Goal: Find specific page/section: Find specific page/section

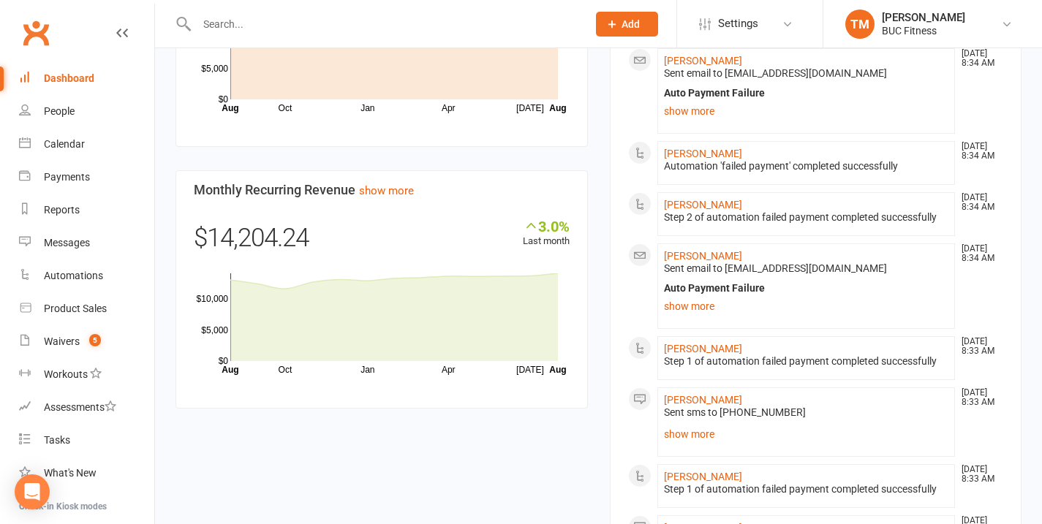
scroll to position [1231, 0]
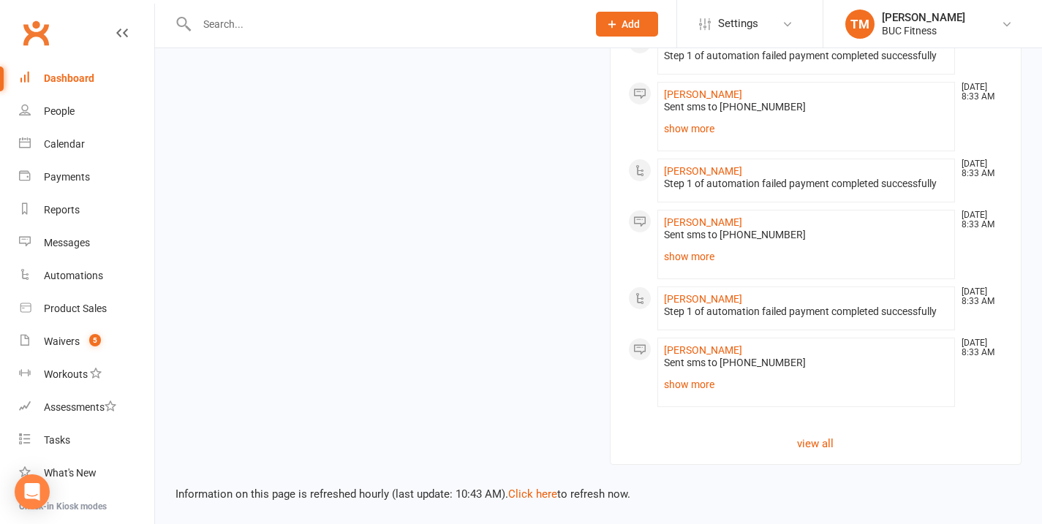
click at [317, 34] on input "text" at bounding box center [384, 24] width 385 height 20
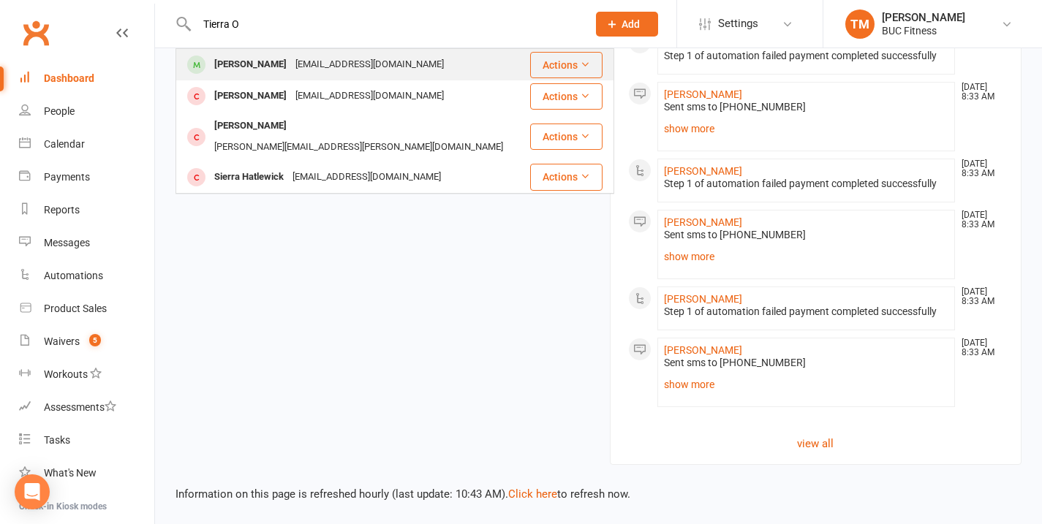
type input "Tierra O"
click at [322, 72] on div "[EMAIL_ADDRESS][DOMAIN_NAME]" at bounding box center [369, 64] width 157 height 21
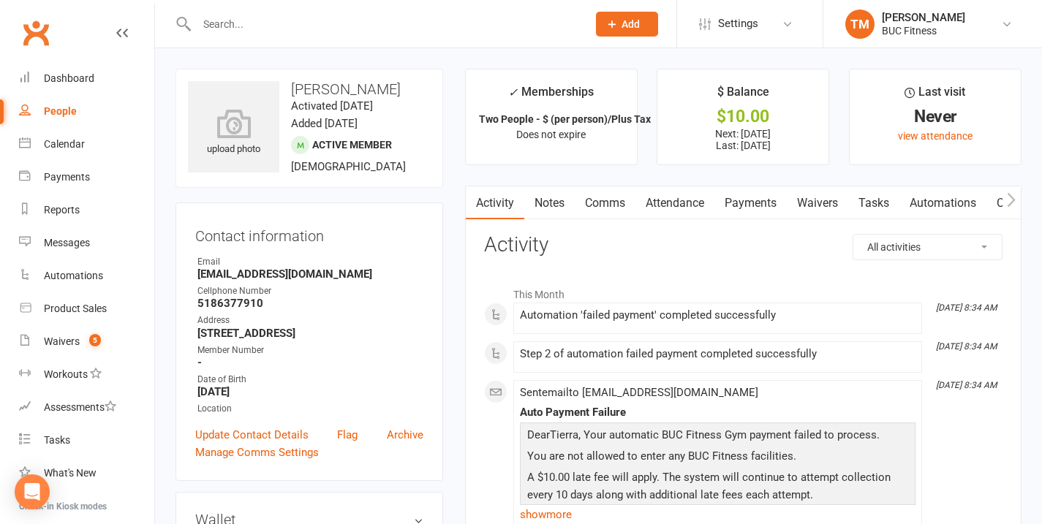
click at [760, 200] on link "Payments" at bounding box center [750, 203] width 72 height 34
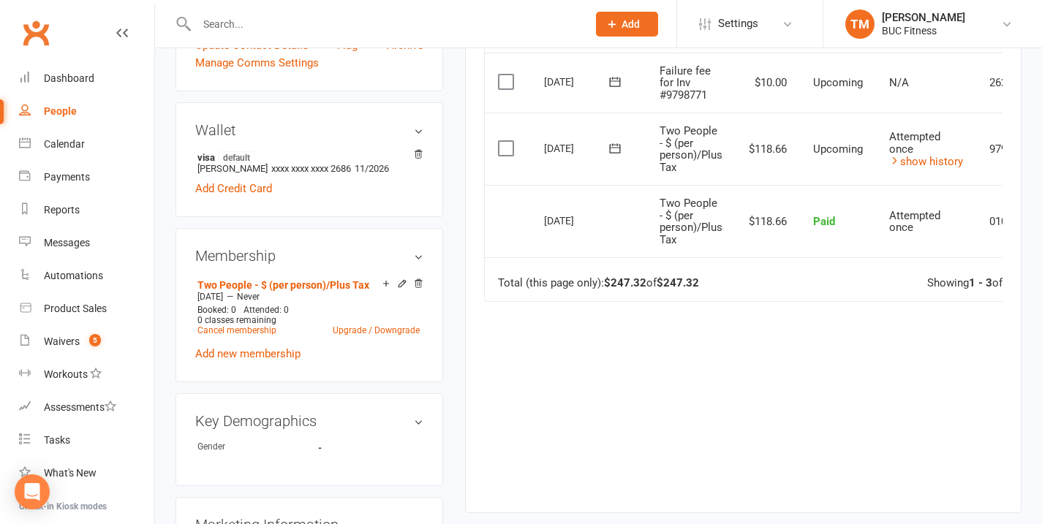
scroll to position [133, 0]
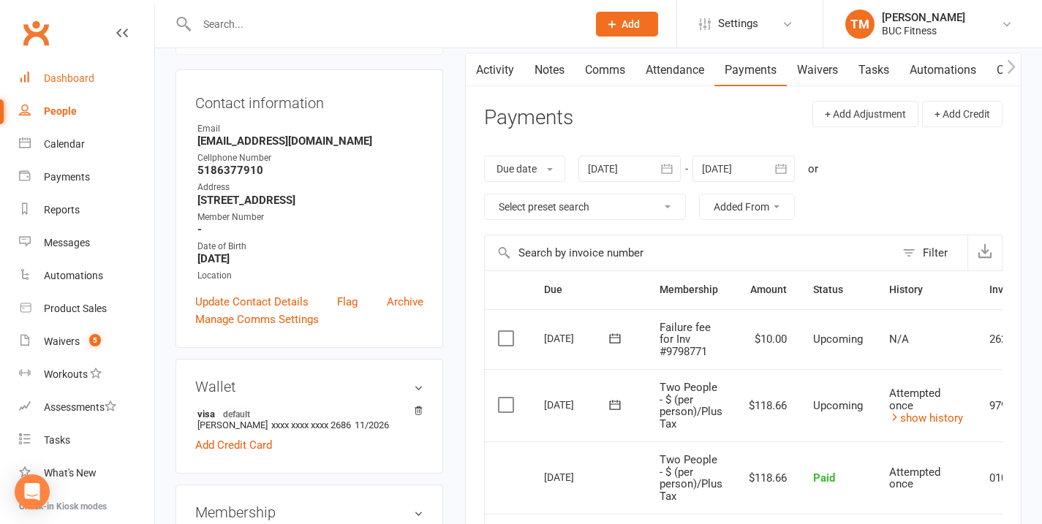
click at [79, 87] on link "Dashboard" at bounding box center [86, 78] width 135 height 33
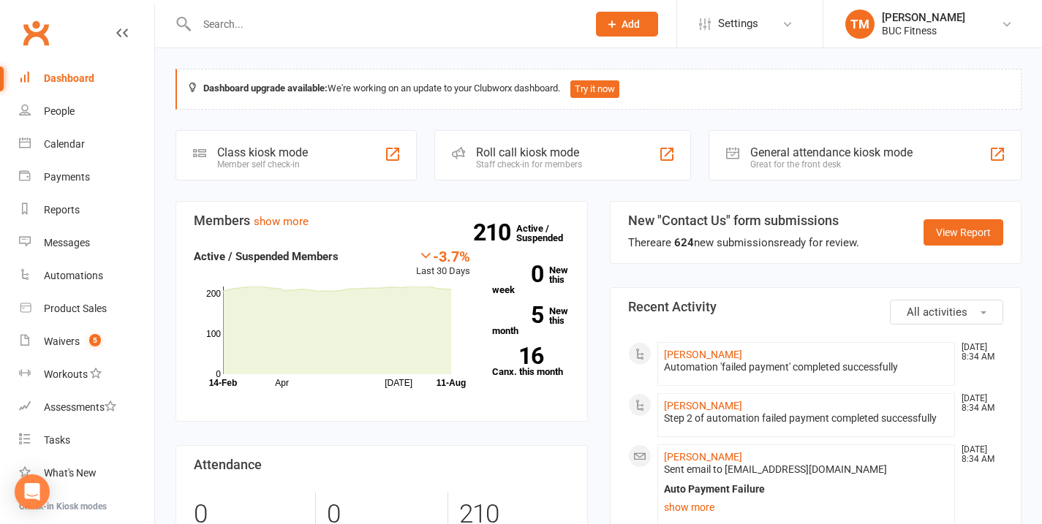
click at [335, 21] on input "text" at bounding box center [384, 24] width 385 height 20
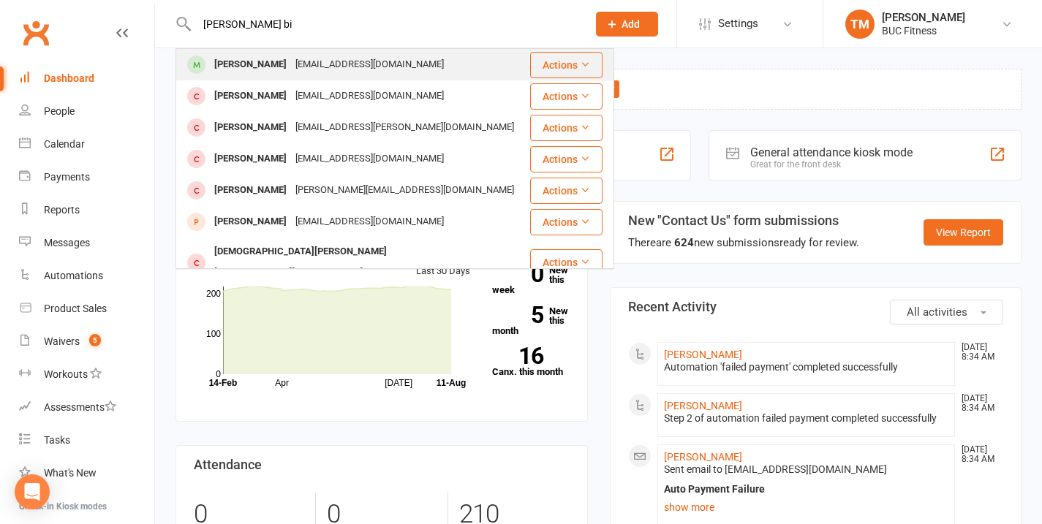
type input "[PERSON_NAME] bi"
click at [233, 66] on div "[PERSON_NAME]" at bounding box center [250, 64] width 81 height 21
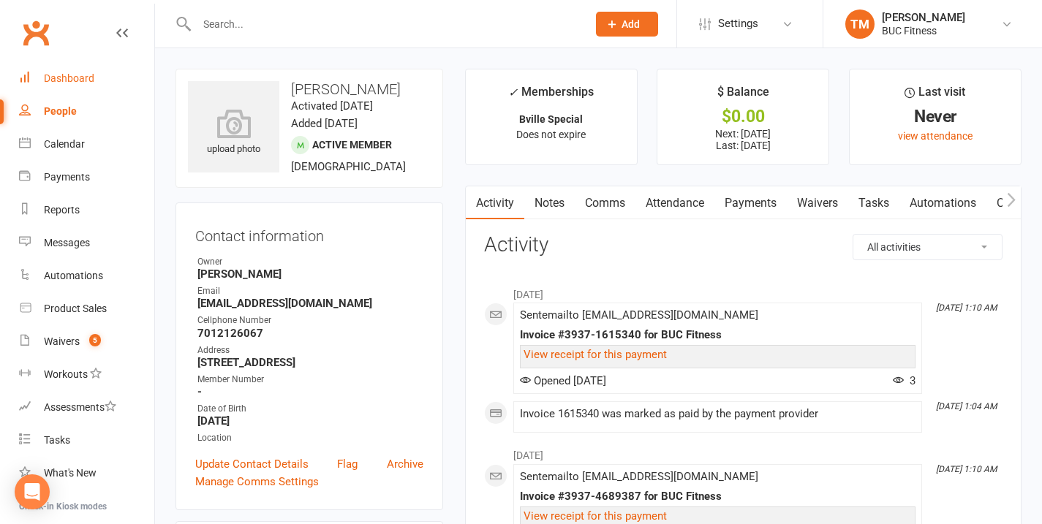
click at [80, 78] on div "Dashboard" at bounding box center [69, 78] width 50 height 12
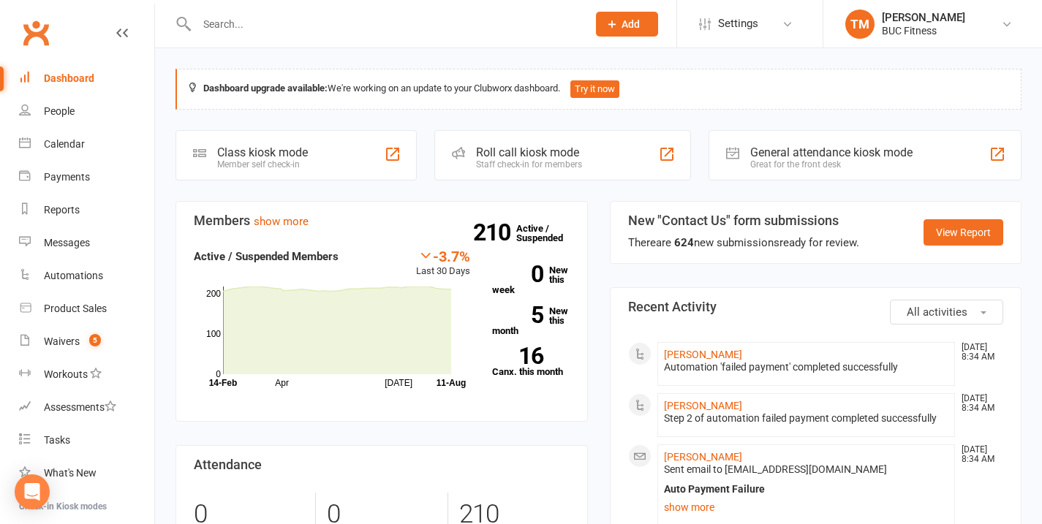
click at [80, 82] on div "Dashboard" at bounding box center [69, 78] width 50 height 12
click at [235, 26] on input "text" at bounding box center [384, 24] width 385 height 20
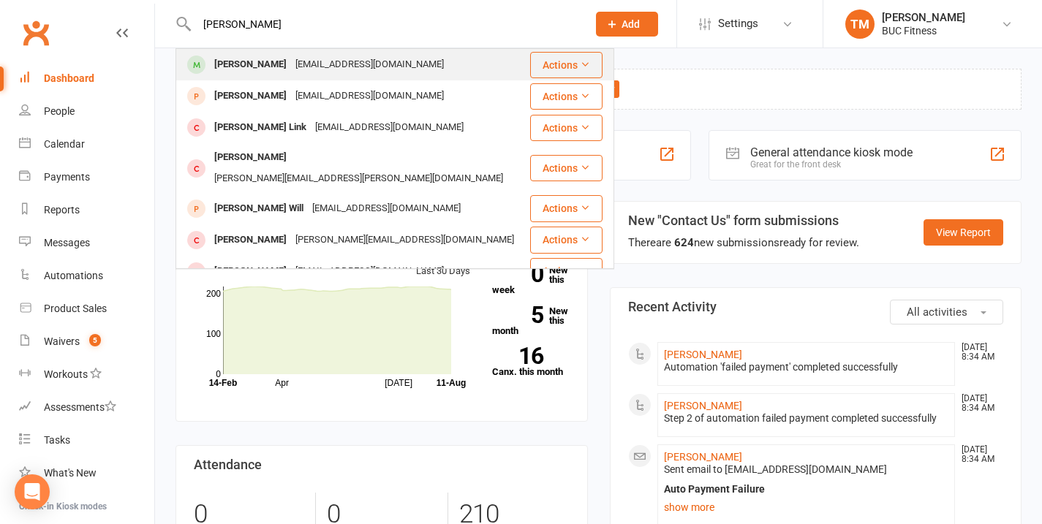
type input "[PERSON_NAME]"
click at [244, 59] on div "[PERSON_NAME]" at bounding box center [250, 64] width 81 height 21
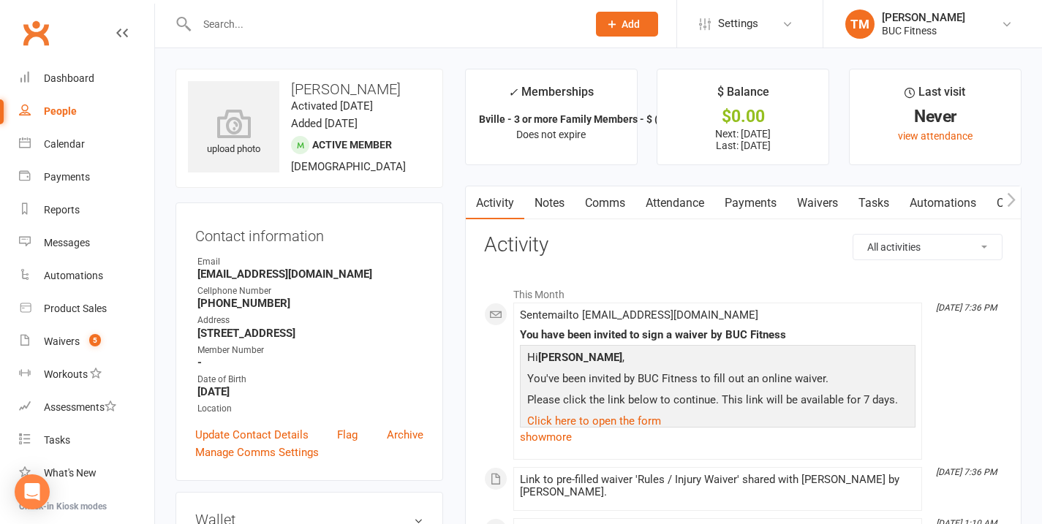
click at [823, 206] on link "Waivers" at bounding box center [817, 203] width 61 height 34
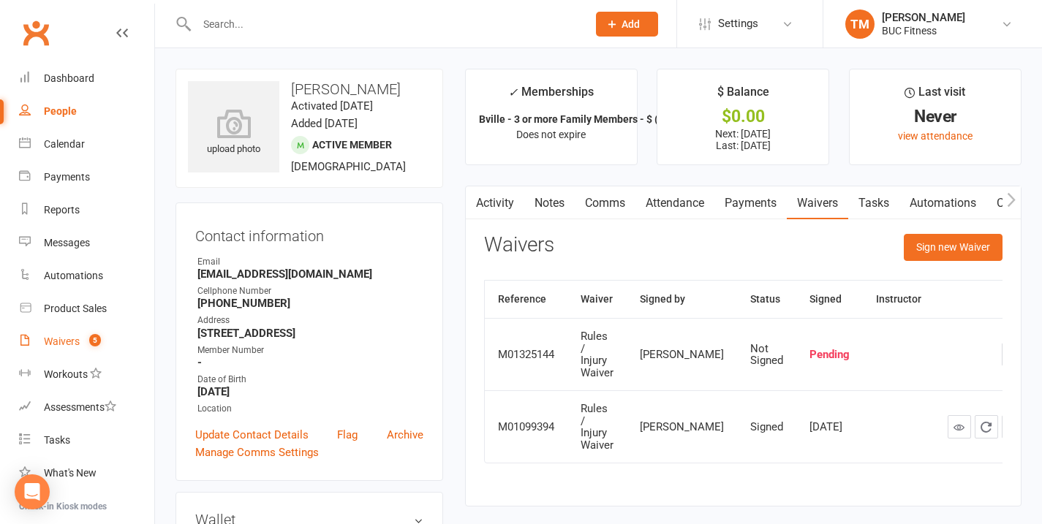
click at [59, 335] on link "Waivers 5" at bounding box center [86, 341] width 135 height 33
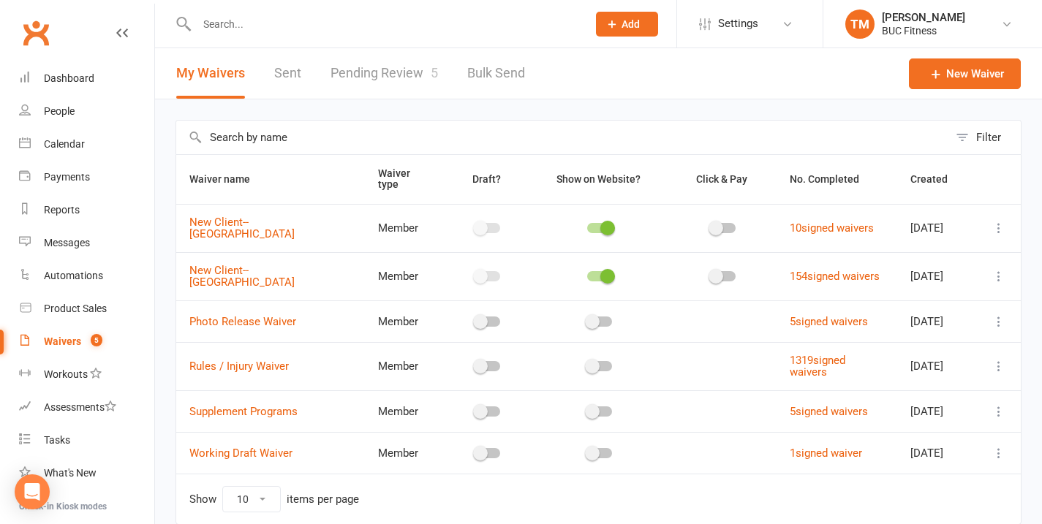
click at [378, 78] on link "Pending Review 5" at bounding box center [384, 73] width 107 height 50
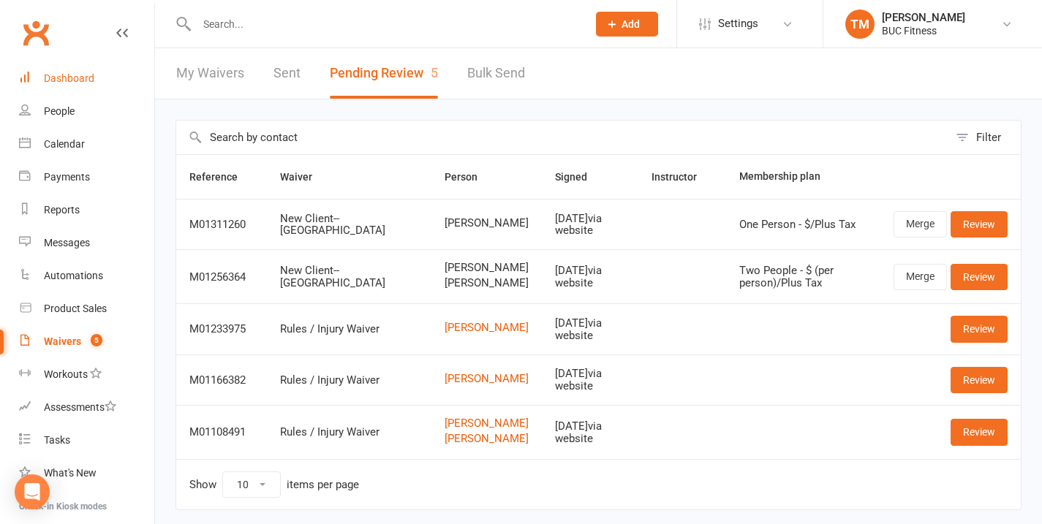
click at [91, 80] on div "Dashboard" at bounding box center [69, 78] width 50 height 12
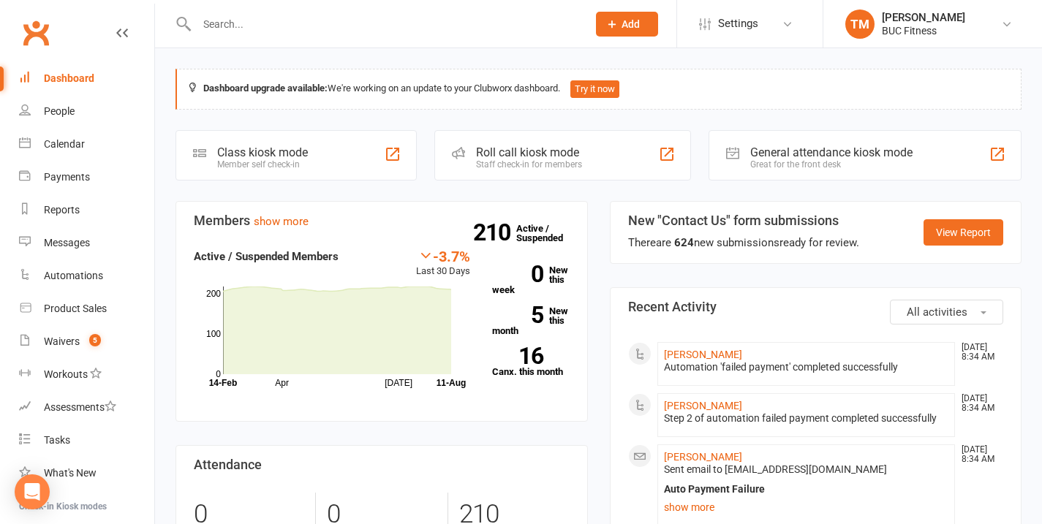
click at [440, 39] on div at bounding box center [376, 24] width 401 height 48
click at [848, 96] on div "Dashboard upgrade available: We're working on an update to your Clubworx dashbo…" at bounding box center [599, 89] width 846 height 41
click at [366, 31] on input "text" at bounding box center [384, 24] width 385 height 20
